Goal: Task Accomplishment & Management: Complete application form

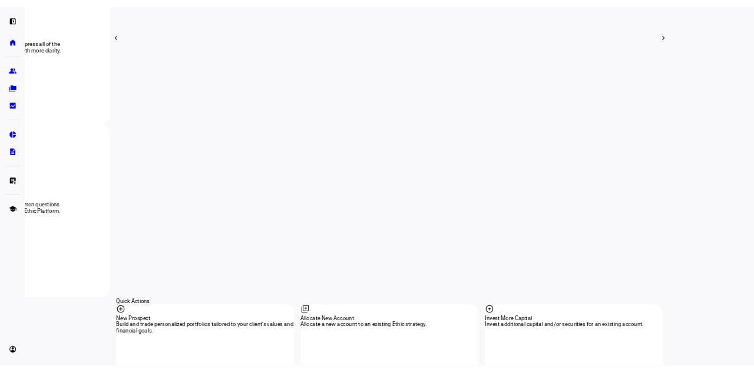
scroll to position [1001, 0]
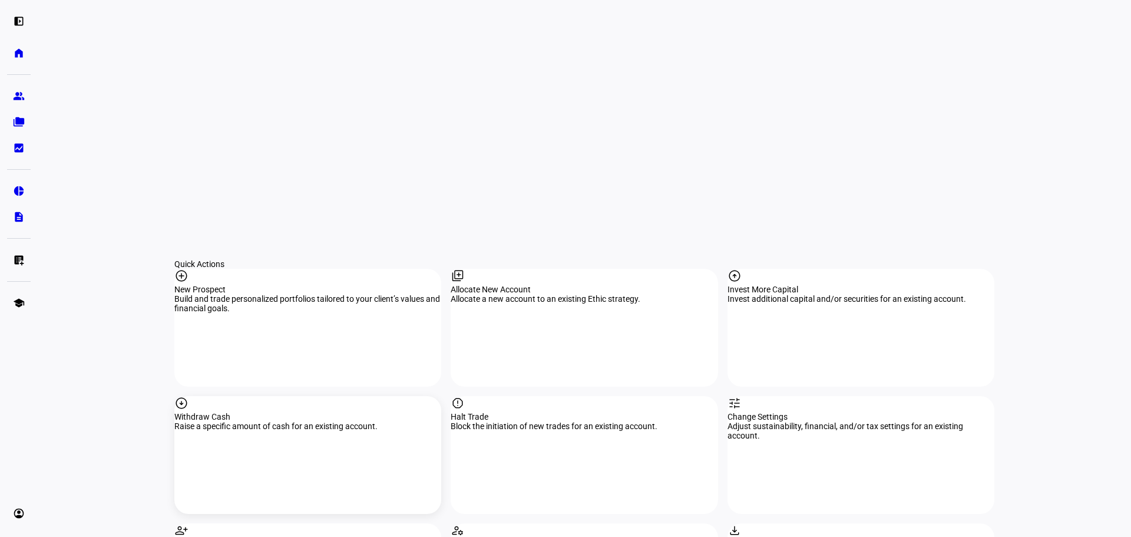
click at [320, 396] on div "arrow_circle_down Withdraw Cash Raise a specific amount of cash for an existing…" at bounding box center [307, 455] width 267 height 118
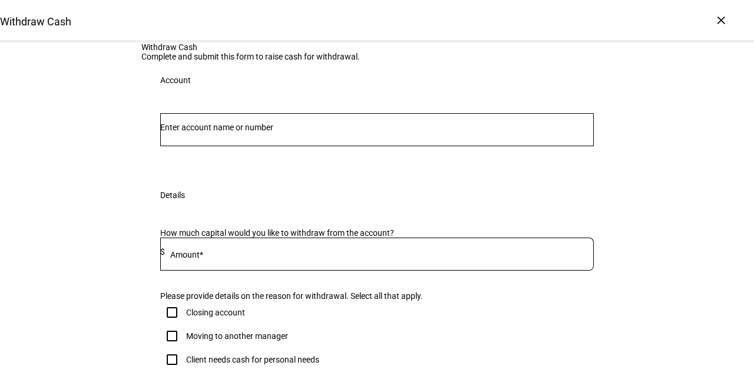
click at [242, 132] on input "Number" at bounding box center [377, 127] width 434 height 9
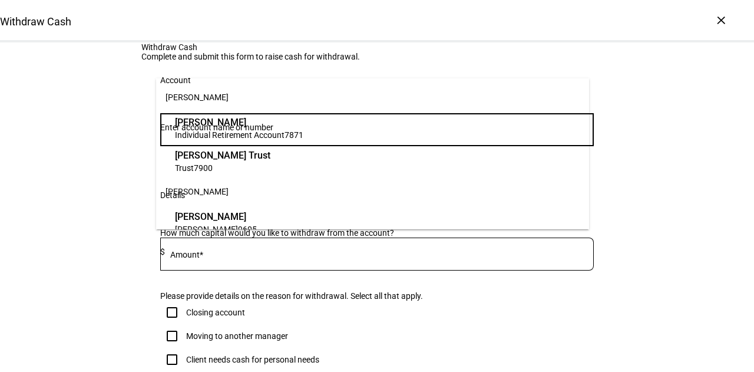
paste input "628-629795"
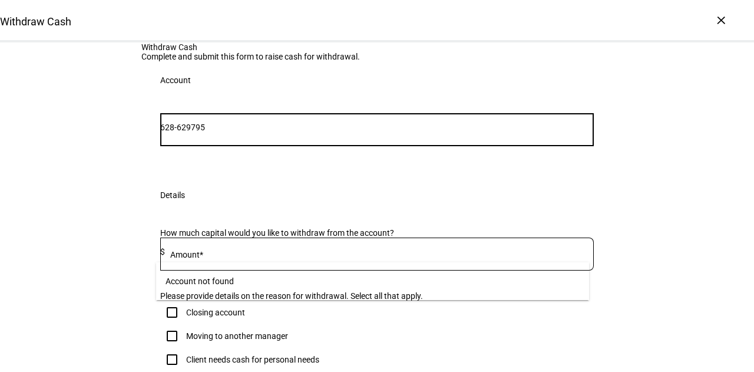
click at [183, 132] on input "628-629795" at bounding box center [377, 127] width 434 height 9
click at [282, 132] on input "628629795" at bounding box center [377, 127] width 434 height 9
click at [283, 132] on input "628629795" at bounding box center [377, 127] width 434 height 9
click at [29, 194] on div "Withdraw Cash Complete and submit this form to raise cash for withdrawal. Accou…" at bounding box center [377, 314] width 754 height 545
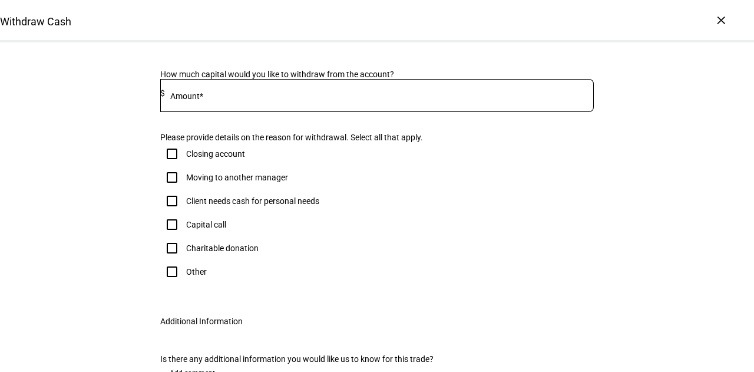
scroll to position [59, 0]
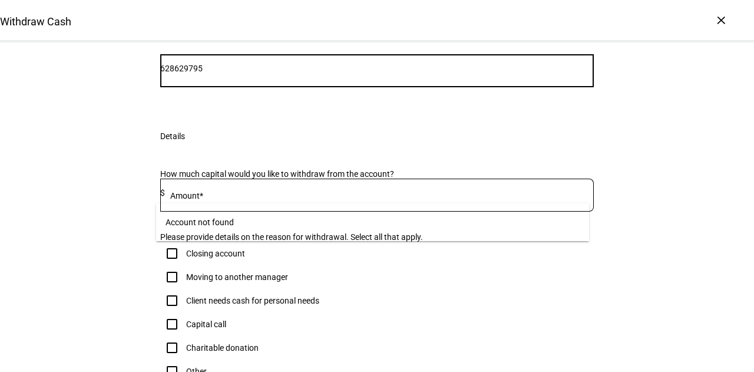
click at [207, 73] on input "628629795" at bounding box center [377, 68] width 434 height 9
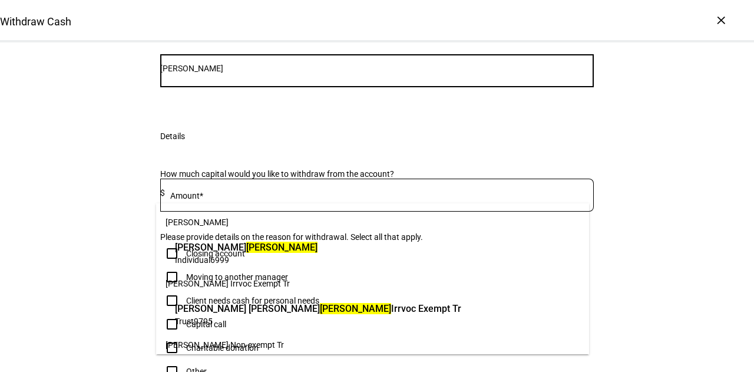
type input "[PERSON_NAME]"
click at [249, 315] on span "Valerie Ann Dumke Irrvoc Exempt Tr" at bounding box center [318, 309] width 286 height 14
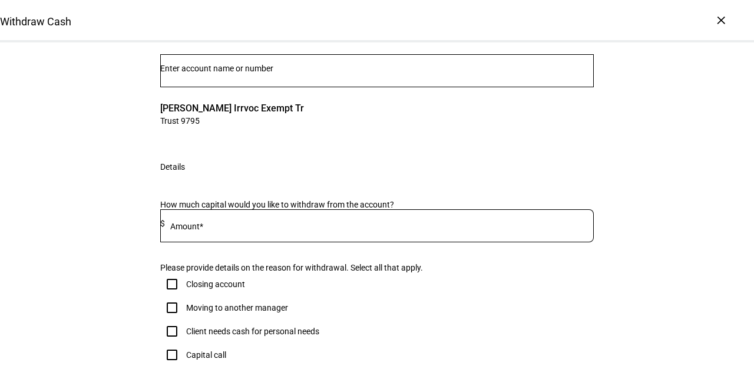
click at [72, 186] on div "Withdraw Cash Complete and submit this form to raise cash for withdrawal. Accou…" at bounding box center [377, 361] width 754 height 755
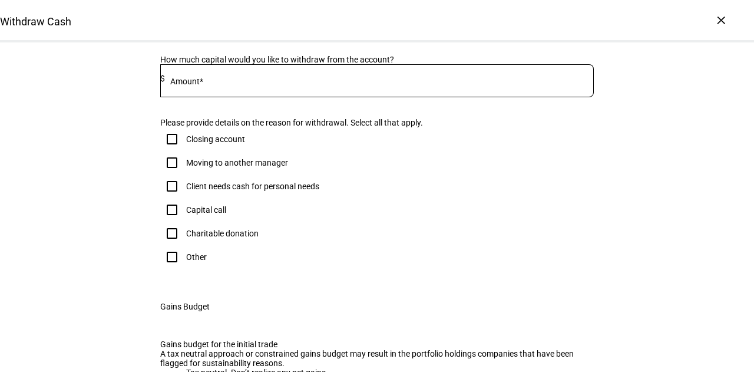
scroll to position [295, 0]
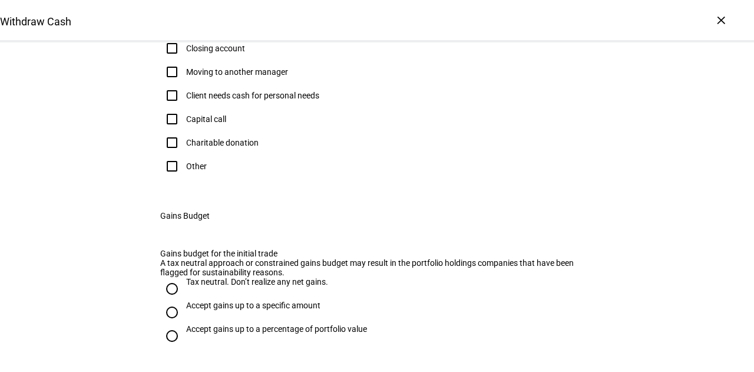
type input "425,000"
click at [210, 100] on div "Client needs cash for personal needs" at bounding box center [252, 95] width 133 height 9
click at [184, 107] on input "Client needs cash for personal needs" at bounding box center [172, 96] width 24 height 24
checkbox input "true"
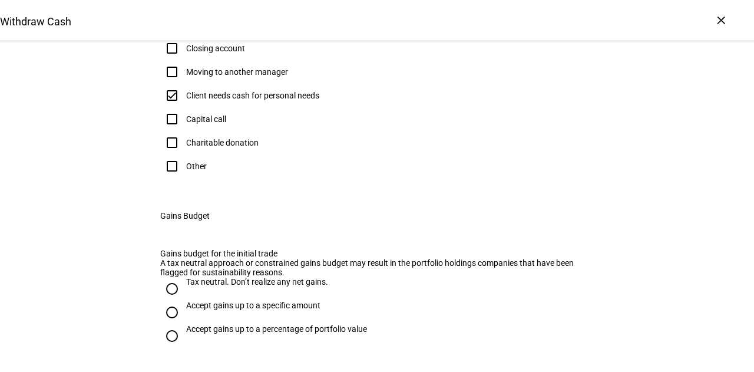
drag, startPoint x: 253, startPoint y: 118, endPoint x: 205, endPoint y: 124, distance: 48.7
drag, startPoint x: 211, startPoint y: 133, endPoint x: 178, endPoint y: 135, distance: 33.1
type input "416,000"
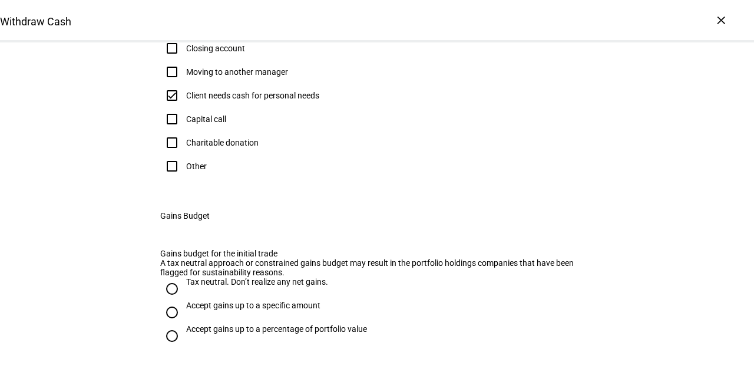
click at [93, 124] on div "Withdraw Cash Complete and submit this form to raise cash for withdrawal. Accou…" at bounding box center [377, 125] width 754 height 755
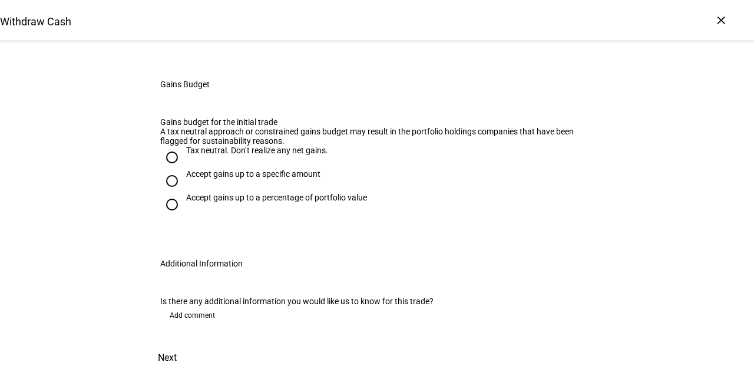
scroll to position [589, 0]
click at [174, 193] on input "Accept gains up to a specific amount" at bounding box center [172, 181] width 24 height 24
radio input "true"
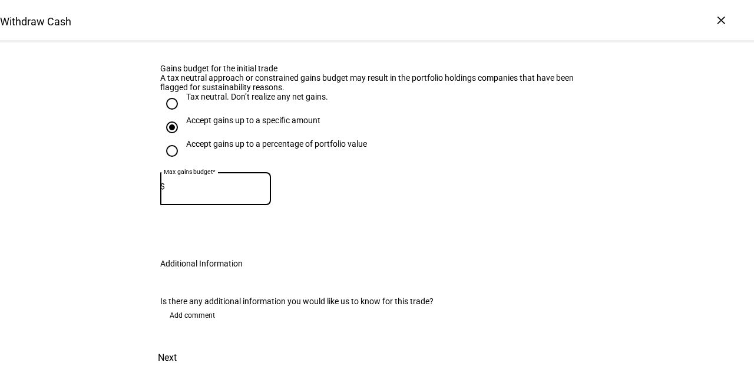
click at [191, 191] on input at bounding box center [218, 185] width 106 height 9
type input "100,000"
click at [177, 343] on span "Next" at bounding box center [167, 357] width 19 height 28
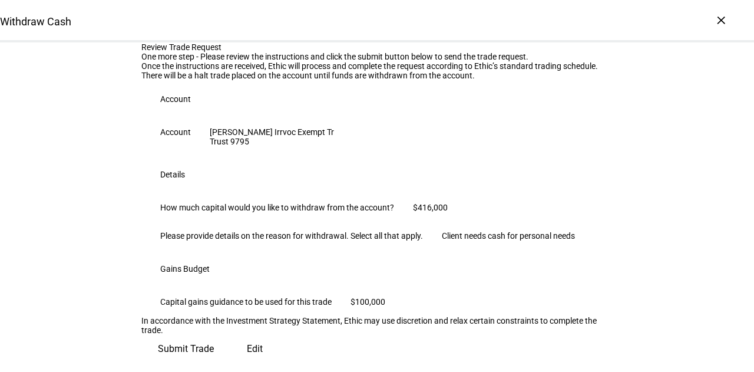
scroll to position [282, 0]
click at [214, 338] on span "Submit Trade" at bounding box center [186, 349] width 56 height 28
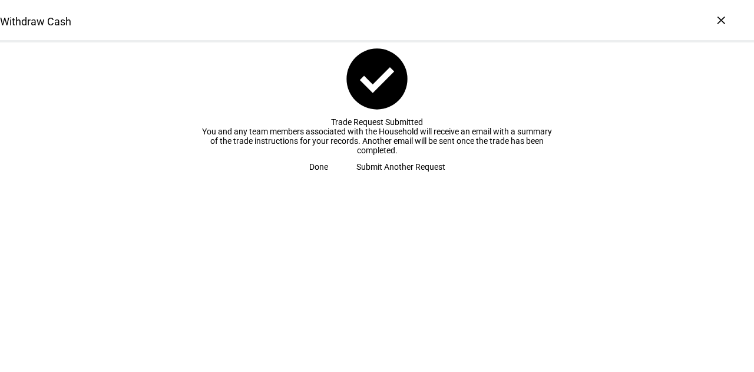
click at [328, 178] on span "Done" at bounding box center [318, 167] width 19 height 24
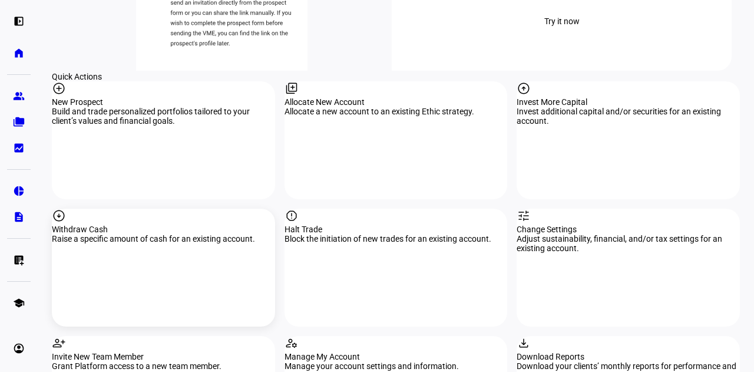
scroll to position [1068, 0]
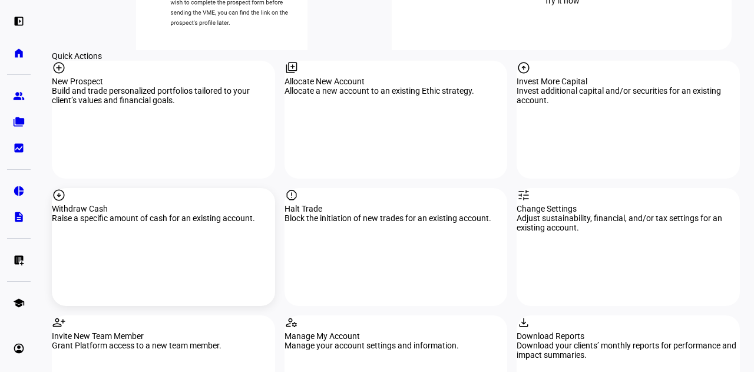
drag, startPoint x: 196, startPoint y: 226, endPoint x: 198, endPoint y: 197, distance: 28.3
click at [196, 226] on div "arrow_circle_down Withdraw Cash Raise a specific amount of cash for an existing…" at bounding box center [163, 247] width 223 height 118
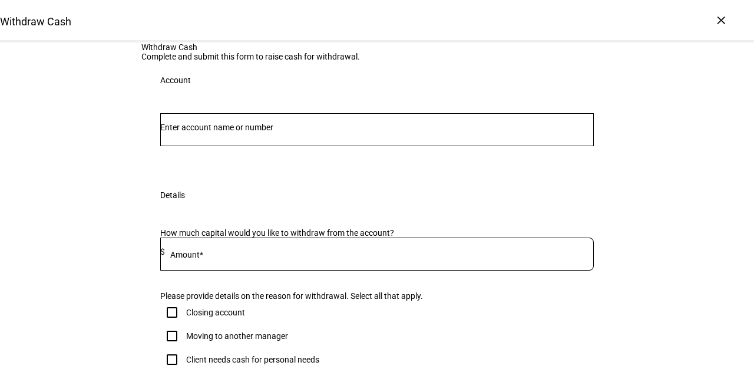
click at [187, 132] on input "Number" at bounding box center [377, 127] width 434 height 9
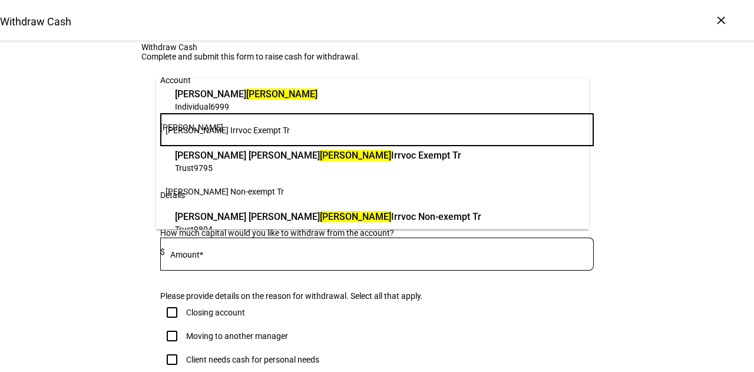
scroll to position [42, 0]
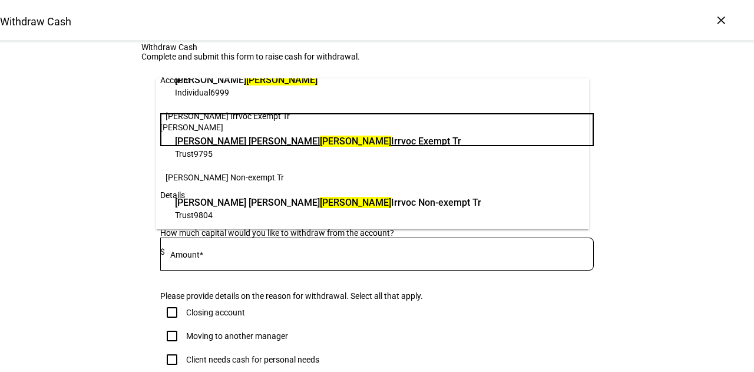
type input "[PERSON_NAME]"
click at [272, 216] on span "Trust 9804" at bounding box center [328, 214] width 306 height 11
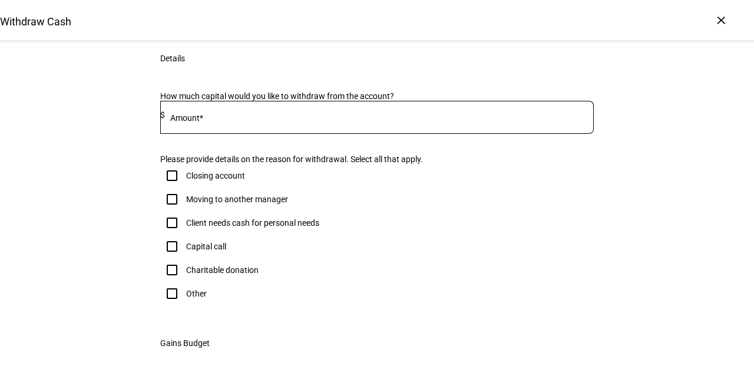
scroll to position [236, 0]
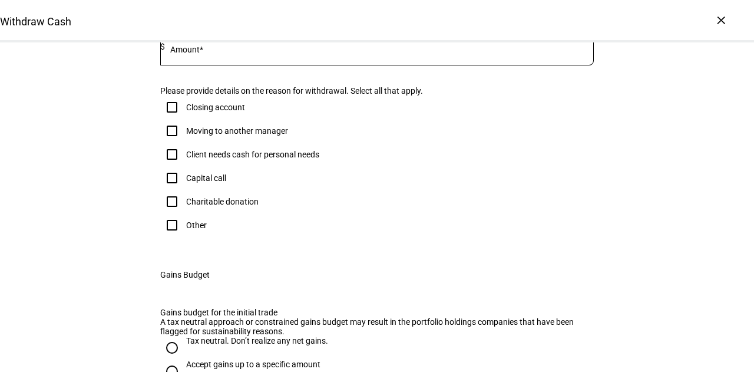
click at [203, 54] on mat-label "Amount*" at bounding box center [186, 49] width 33 height 9
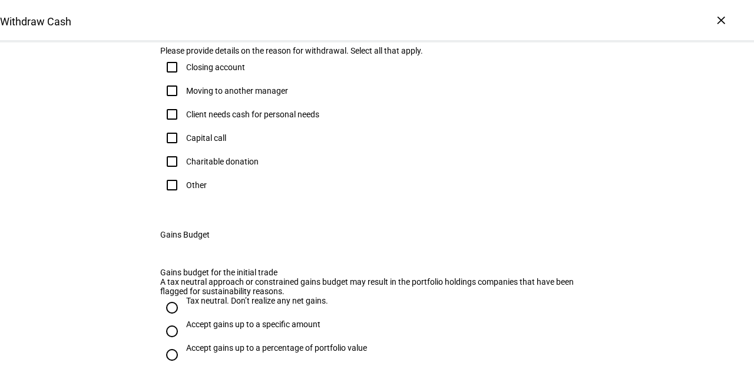
scroll to position [295, 0]
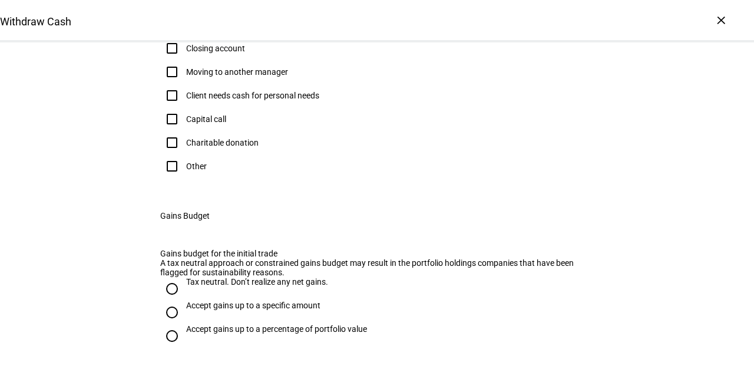
type input "250,000"
click at [214, 100] on div "Client needs cash for personal needs" at bounding box center [252, 95] width 133 height 9
click at [184, 107] on input "Client needs cash for personal needs" at bounding box center [172, 96] width 24 height 24
checkbox input "true"
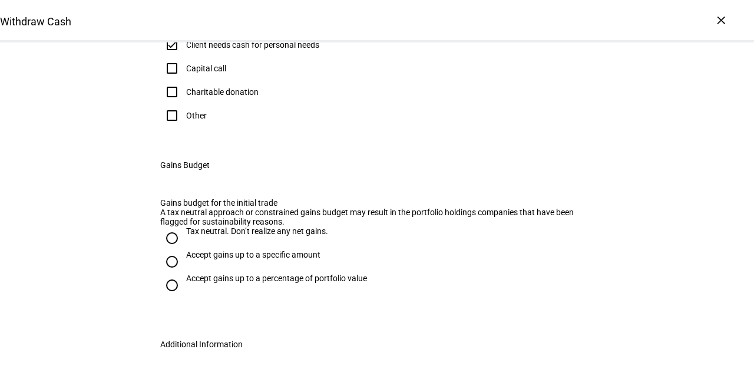
scroll to position [530, 0]
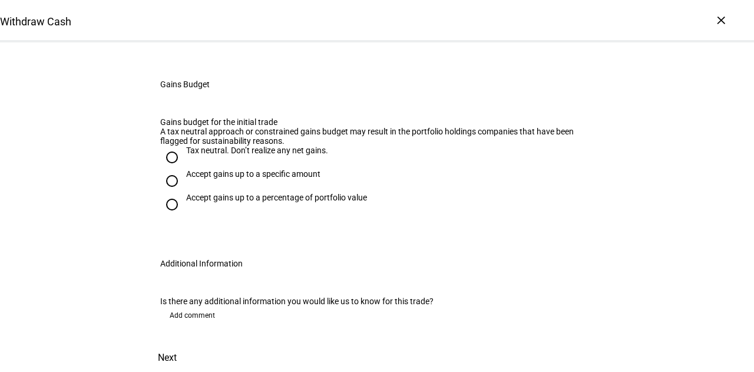
click at [227, 178] on div "Accept gains up to a specific amount" at bounding box center [253, 173] width 134 height 9
click at [184, 193] on input "Accept gains up to a specific amount" at bounding box center [172, 181] width 24 height 24
radio input "true"
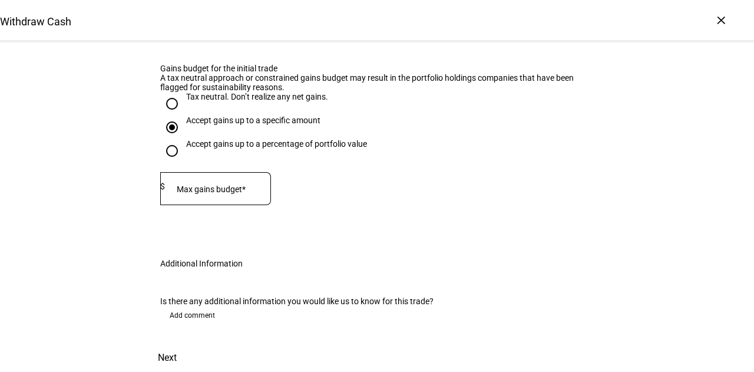
click at [217, 194] on mat-label "Max gains budget*" at bounding box center [211, 188] width 69 height 9
type input "100,000"
drag, startPoint x: 95, startPoint y: 280, endPoint x: 107, endPoint y: 214, distance: 67.5
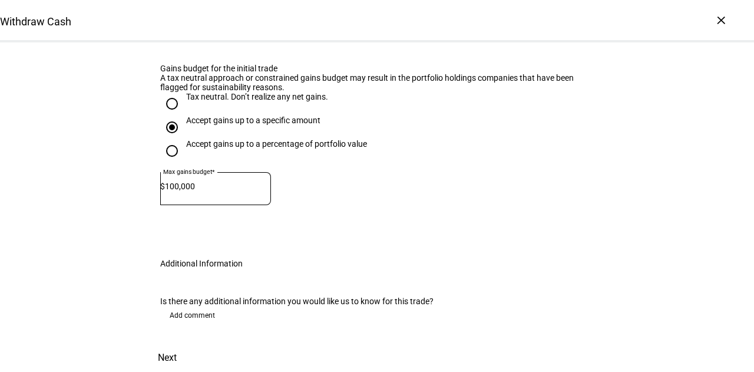
click at [177, 343] on span "Next" at bounding box center [167, 357] width 19 height 28
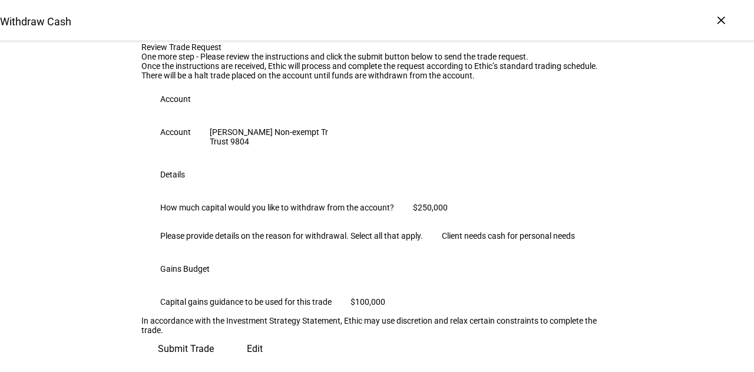
scroll to position [282, 0]
click at [214, 335] on span "Submit Trade" at bounding box center [186, 349] width 56 height 28
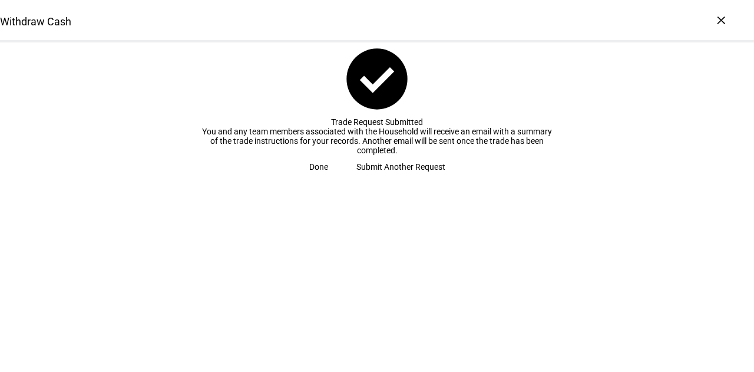
click at [328, 178] on span "Done" at bounding box center [318, 167] width 19 height 24
